Goal: Transaction & Acquisition: Purchase product/service

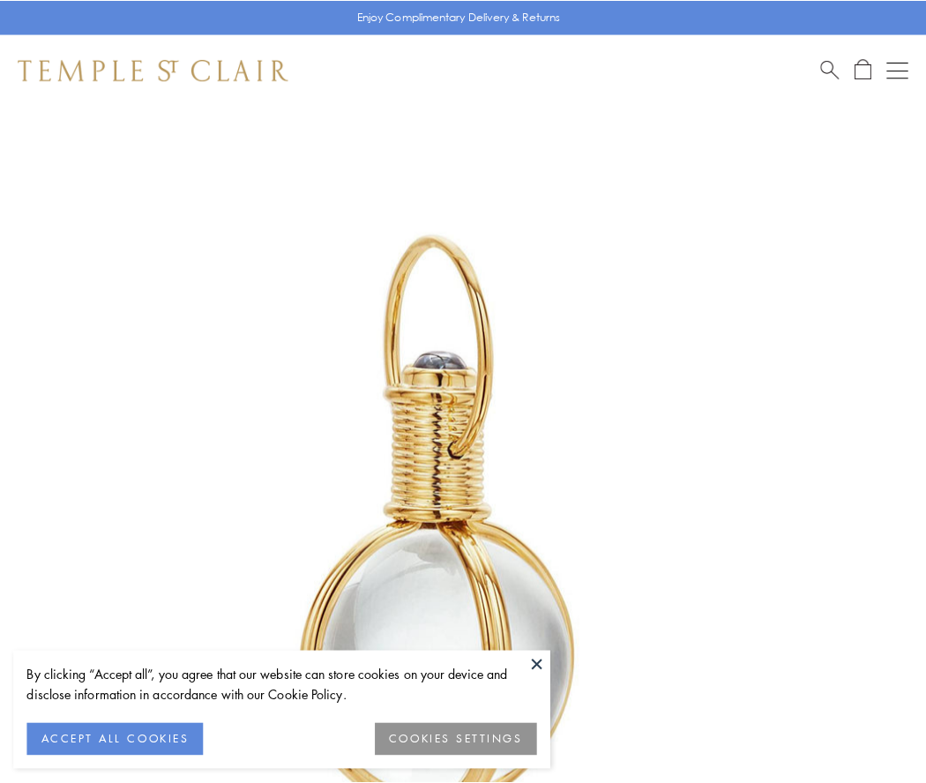
scroll to position [460, 0]
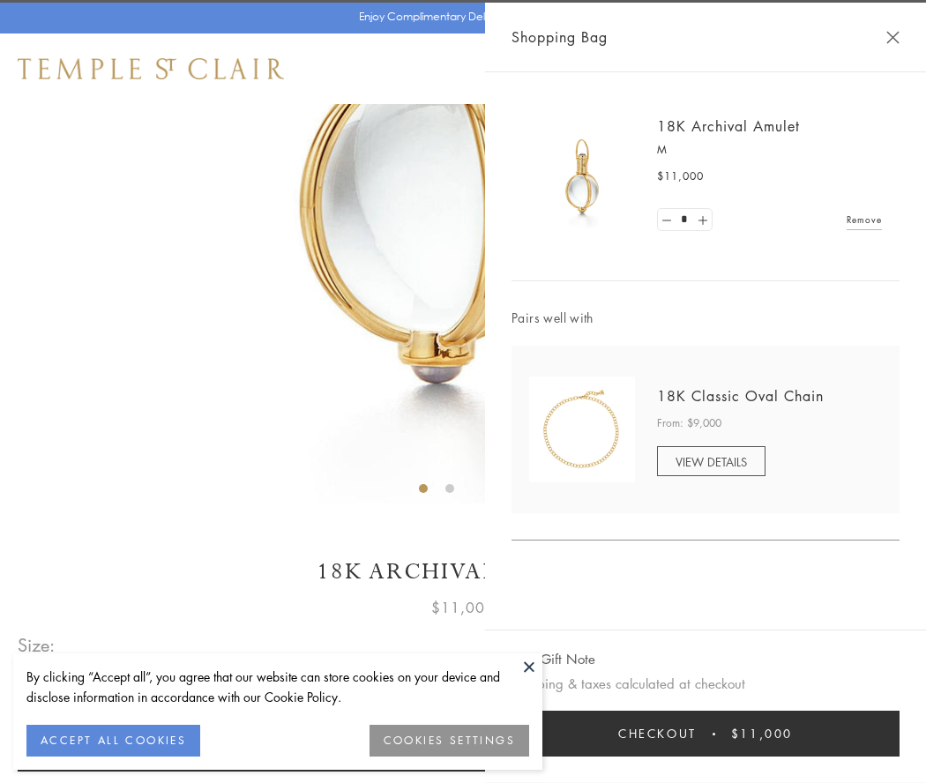
click at [705, 733] on button "Checkout $11,000" at bounding box center [705, 734] width 388 height 46
